Goal: Task Accomplishment & Management: Manage account settings

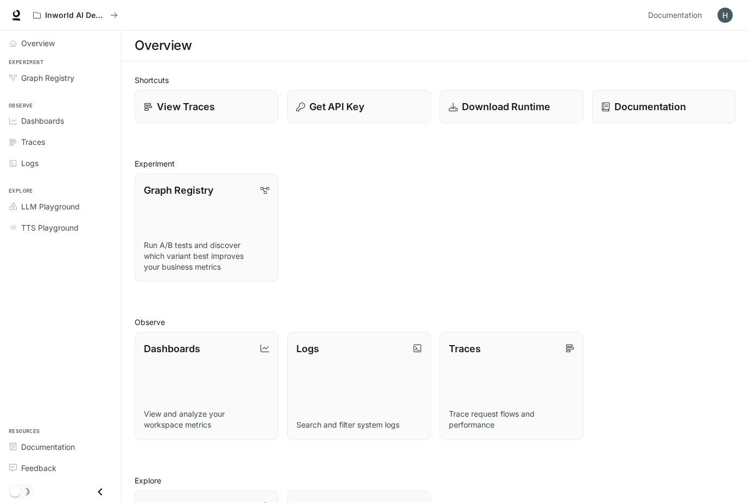
click at [504, 213] on div "Graph Registry Run A/B tests and discover which variant best improves your busi…" at bounding box center [431, 223] width 610 height 117
click at [72, 226] on span "TTS Playground" at bounding box center [49, 227] width 57 height 11
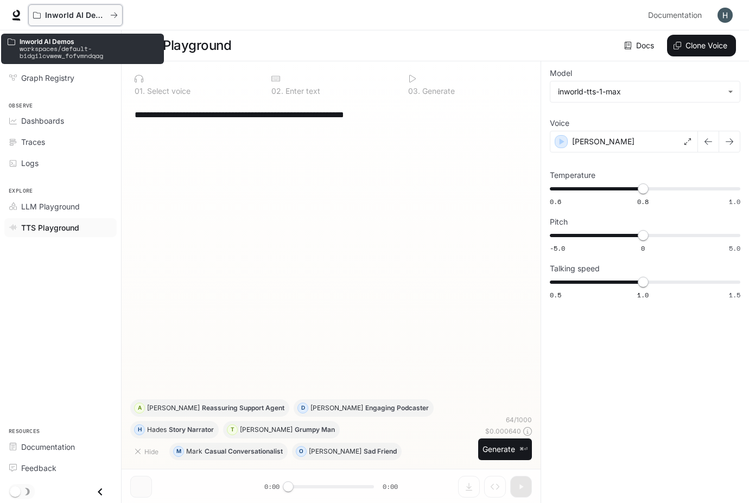
click at [82, 17] on p "Inworld AI Demos" at bounding box center [75, 15] width 61 height 9
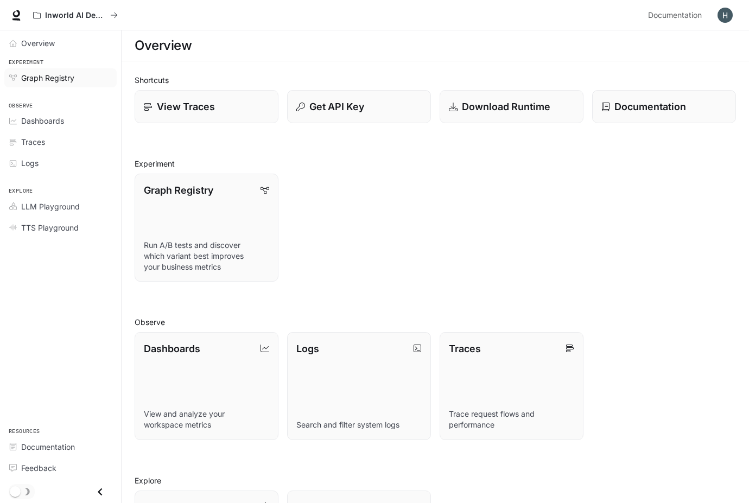
click at [72, 82] on span "Graph Registry" at bounding box center [47, 77] width 53 height 11
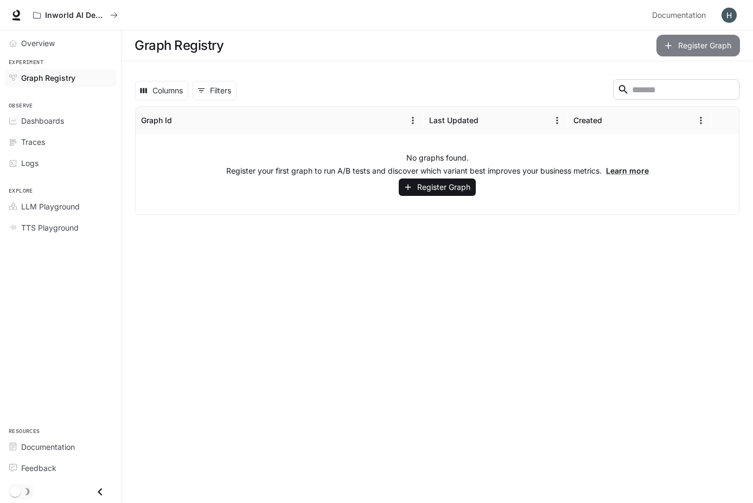
click at [732, 45] on button "Register Graph" at bounding box center [698, 46] width 84 height 22
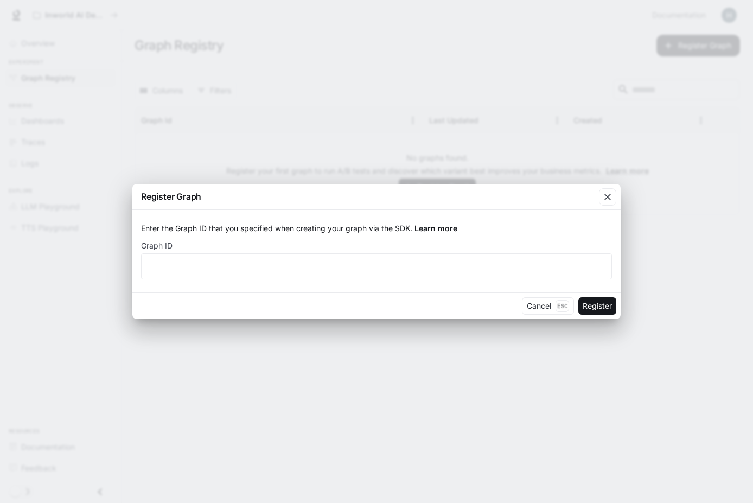
click at [441, 229] on link "Learn more" at bounding box center [435, 227] width 43 height 9
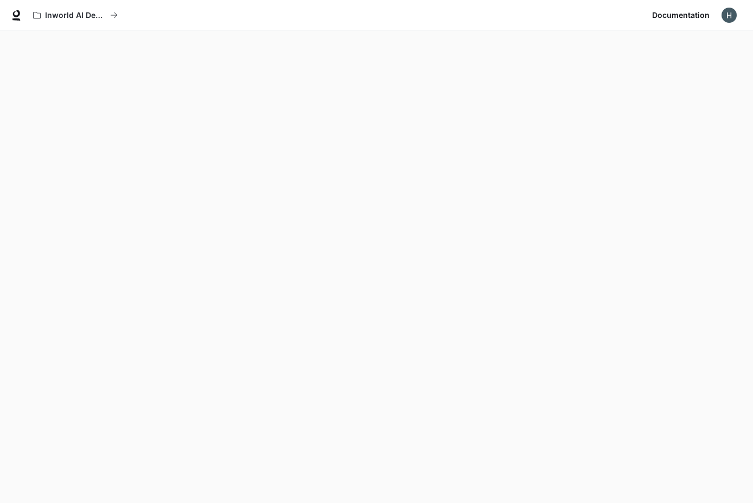
click at [483, 24] on div "Inworld AI Demos" at bounding box center [337, 15] width 619 height 22
click at [16, 11] on icon at bounding box center [16, 14] width 7 height 8
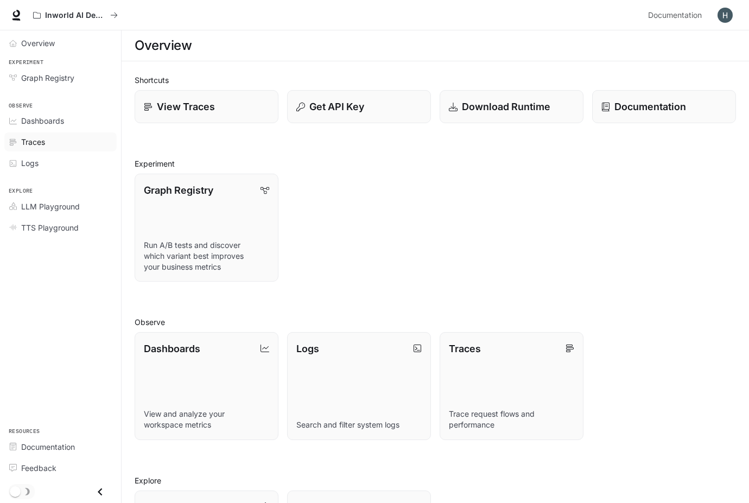
click at [53, 147] on div "Traces" at bounding box center [66, 141] width 91 height 11
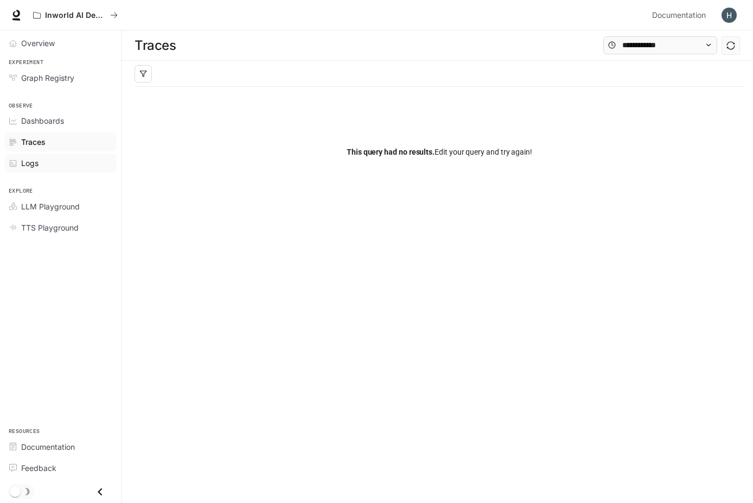
click at [55, 157] on div "Logs" at bounding box center [66, 162] width 91 height 11
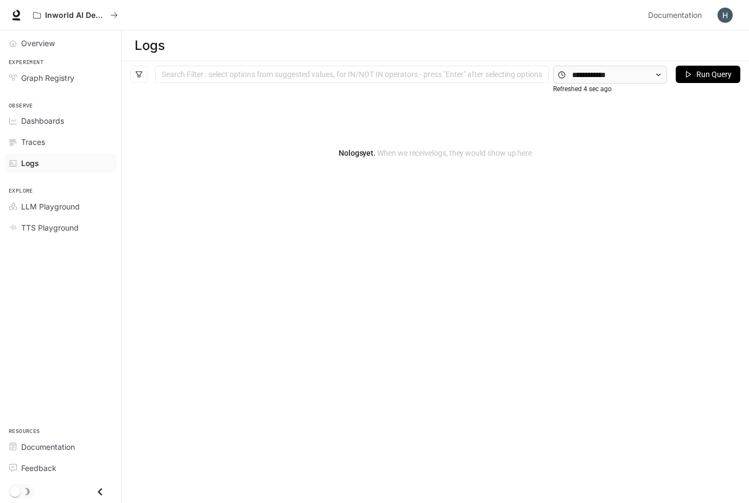
click at [68, 495] on div "main menu drawer" at bounding box center [60, 492] width 121 height 22
click at [106, 493] on icon "Close drawer" at bounding box center [100, 491] width 15 height 15
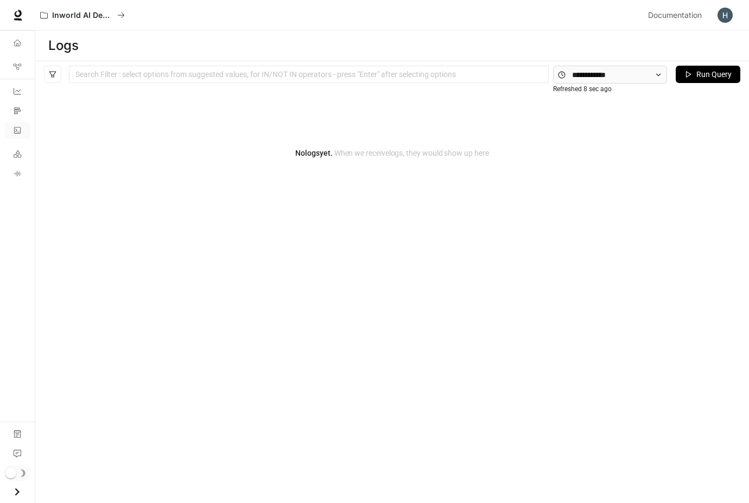
click at [719, 12] on img "button" at bounding box center [724, 15] width 15 height 15
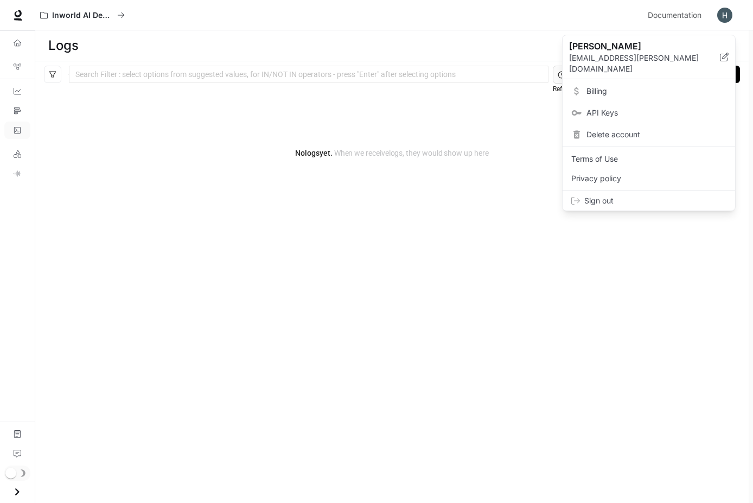
click at [654, 86] on span "Billing" at bounding box center [656, 91] width 140 height 11
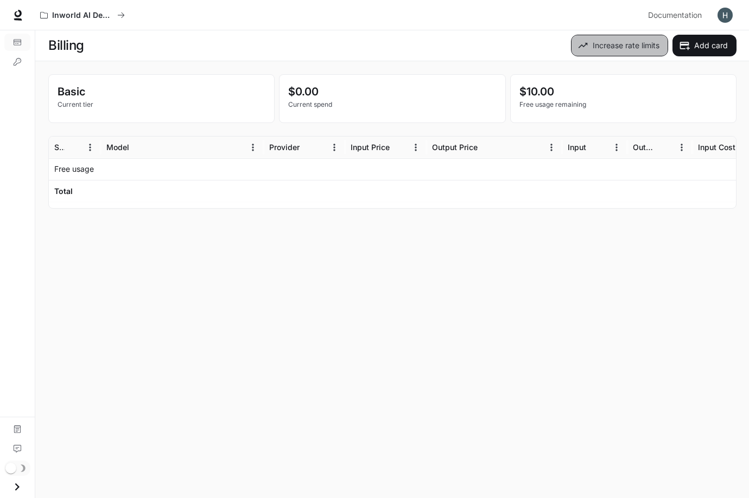
click at [643, 47] on button "Increase rate limits" at bounding box center [619, 46] width 97 height 22
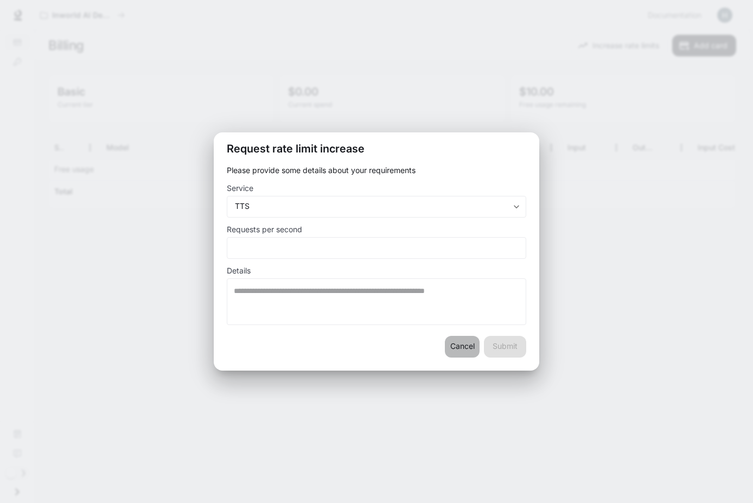
click at [464, 350] on button "Cancel" at bounding box center [462, 347] width 35 height 22
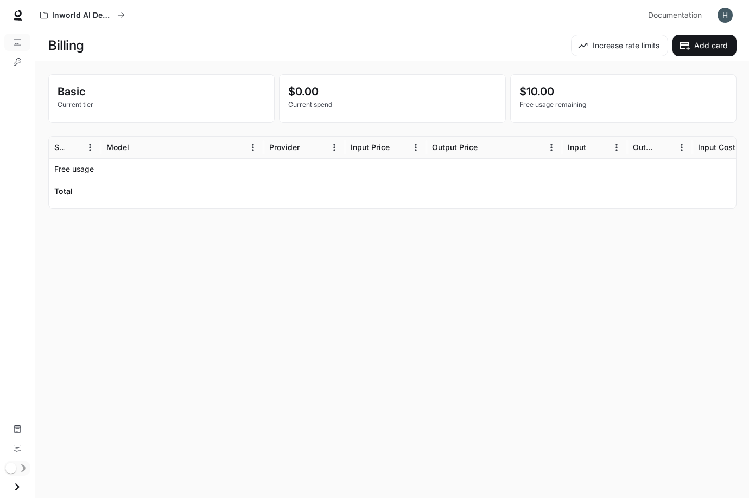
click at [521, 202] on div at bounding box center [492, 205] width 887 height 8
click at [95, 146] on icon "Menu" at bounding box center [90, 147] width 11 height 11
click at [110, 145] on div "Model" at bounding box center [117, 147] width 23 height 9
